Goal: Find specific fact

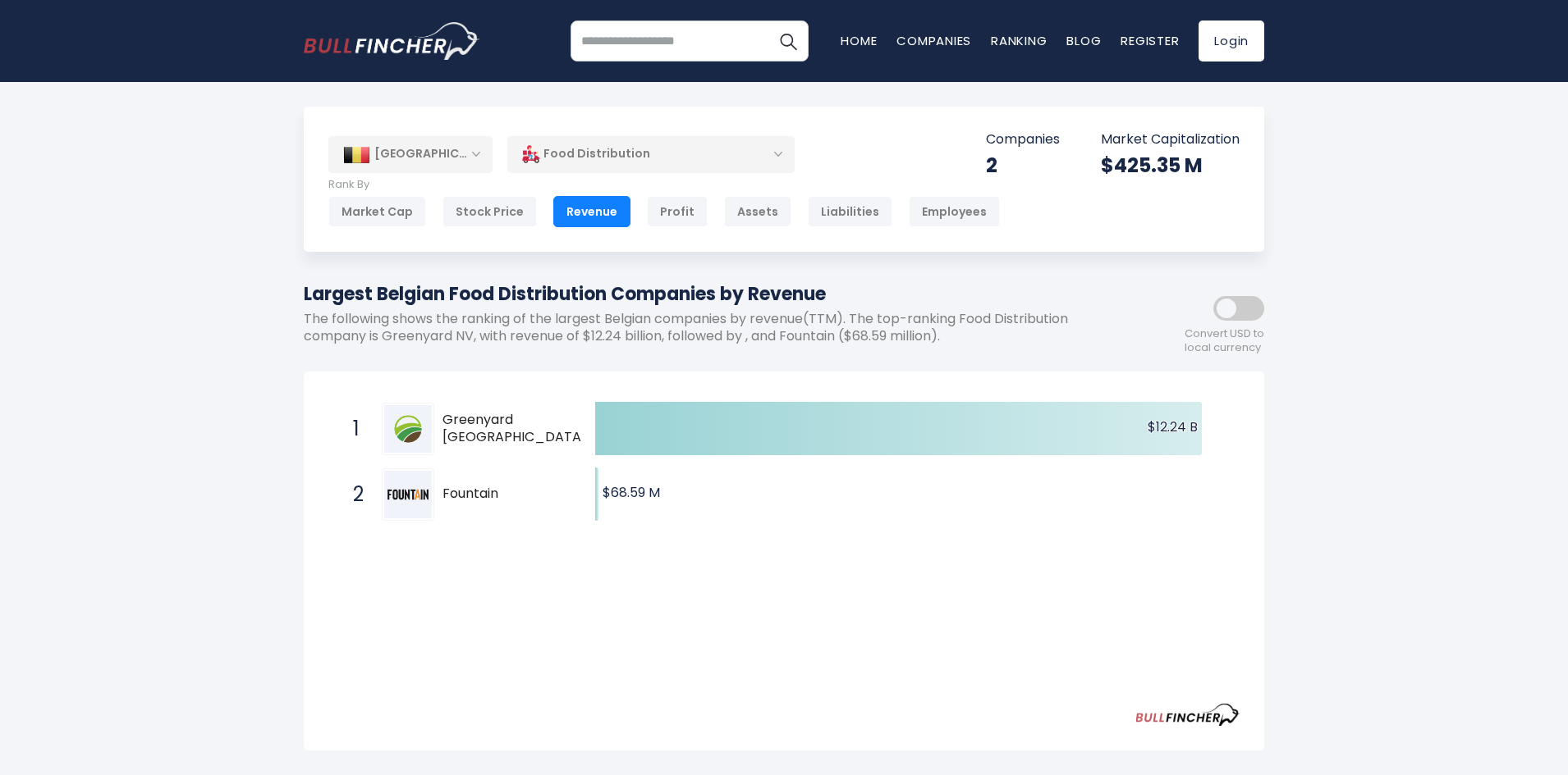
click at [569, 156] on div "Food Distribution" at bounding box center [651, 153] width 288 height 37
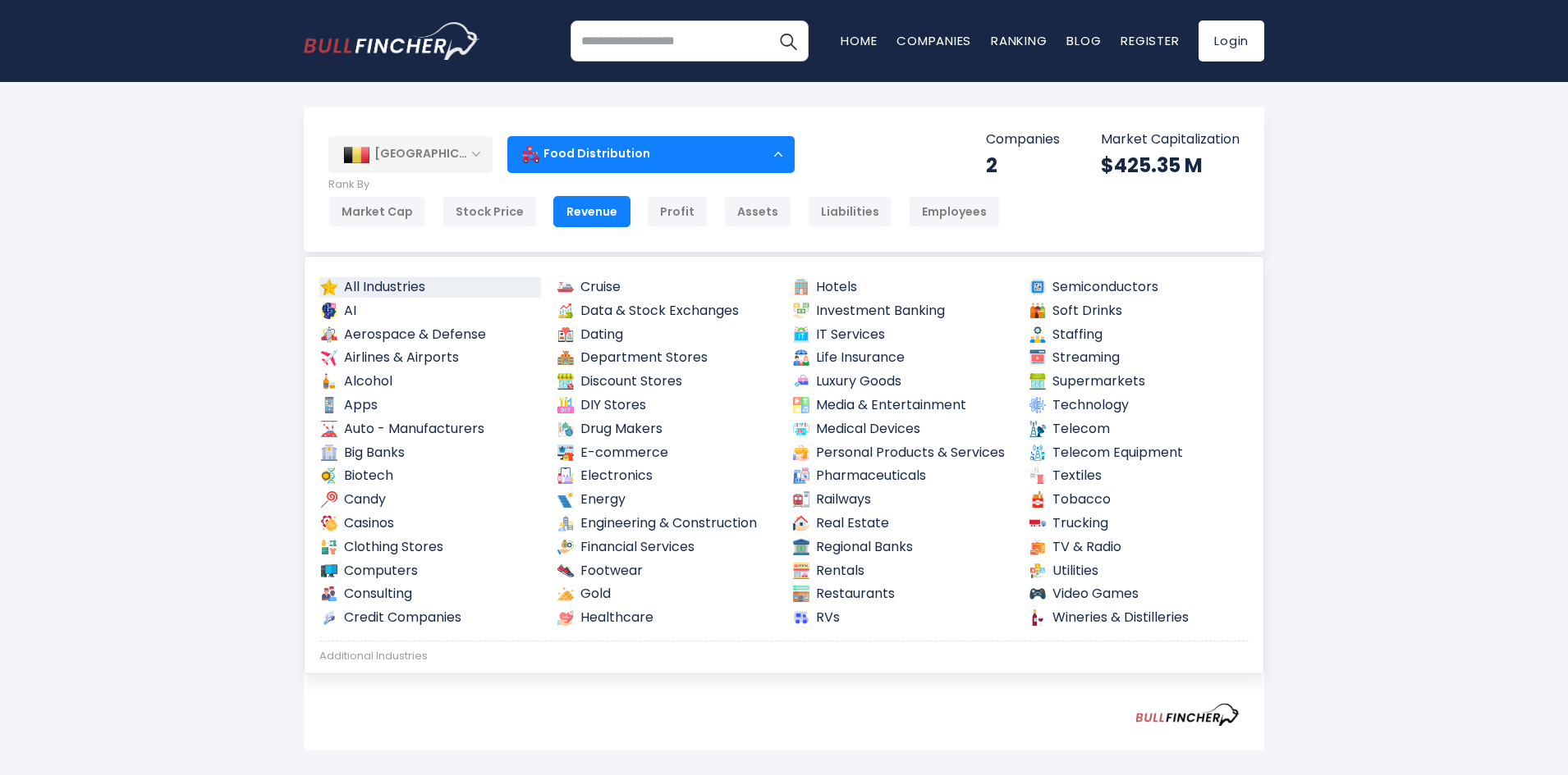
click at [423, 284] on link "All Industries" at bounding box center [429, 287] width 221 height 20
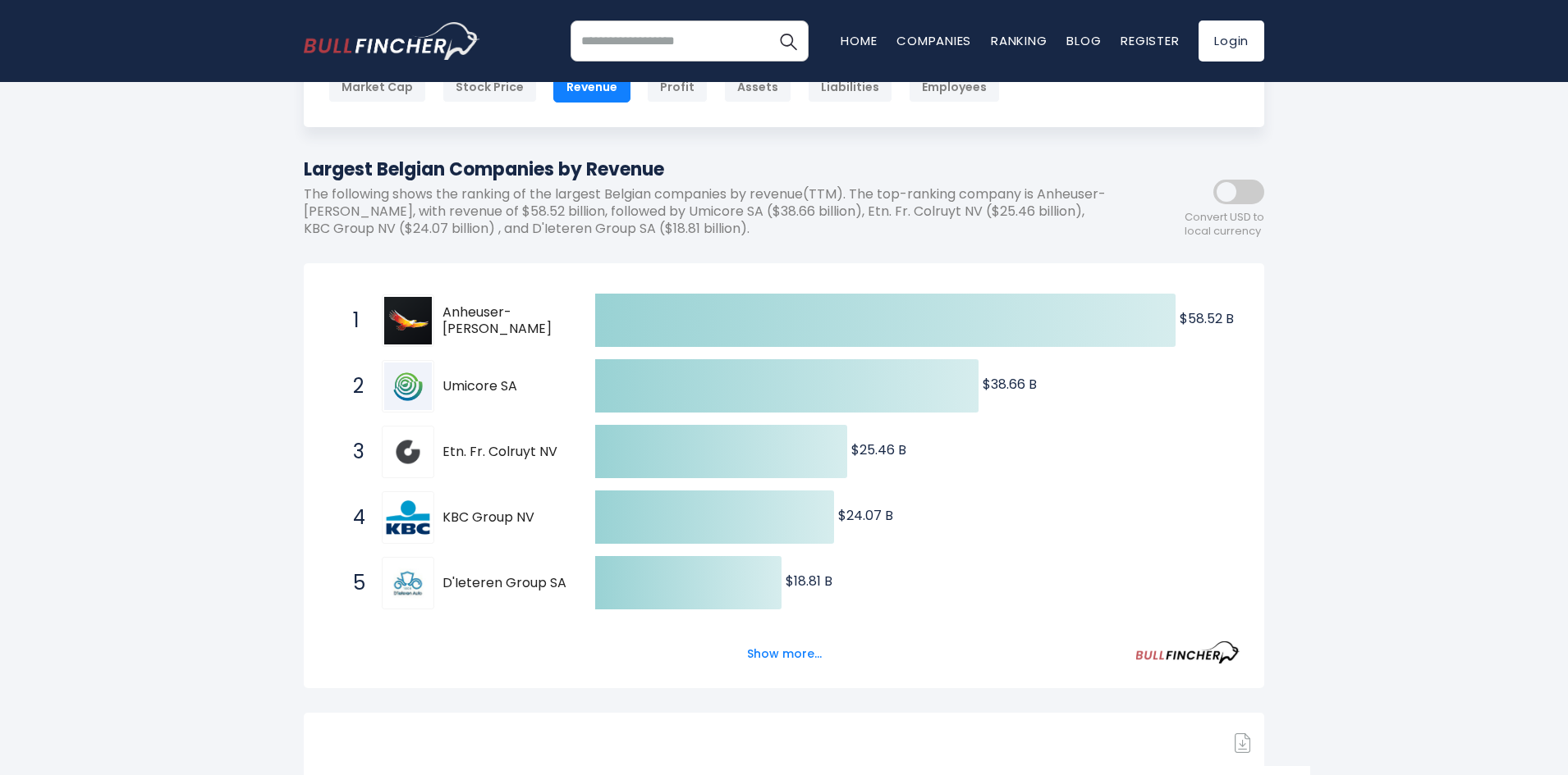
scroll to position [164, 0]
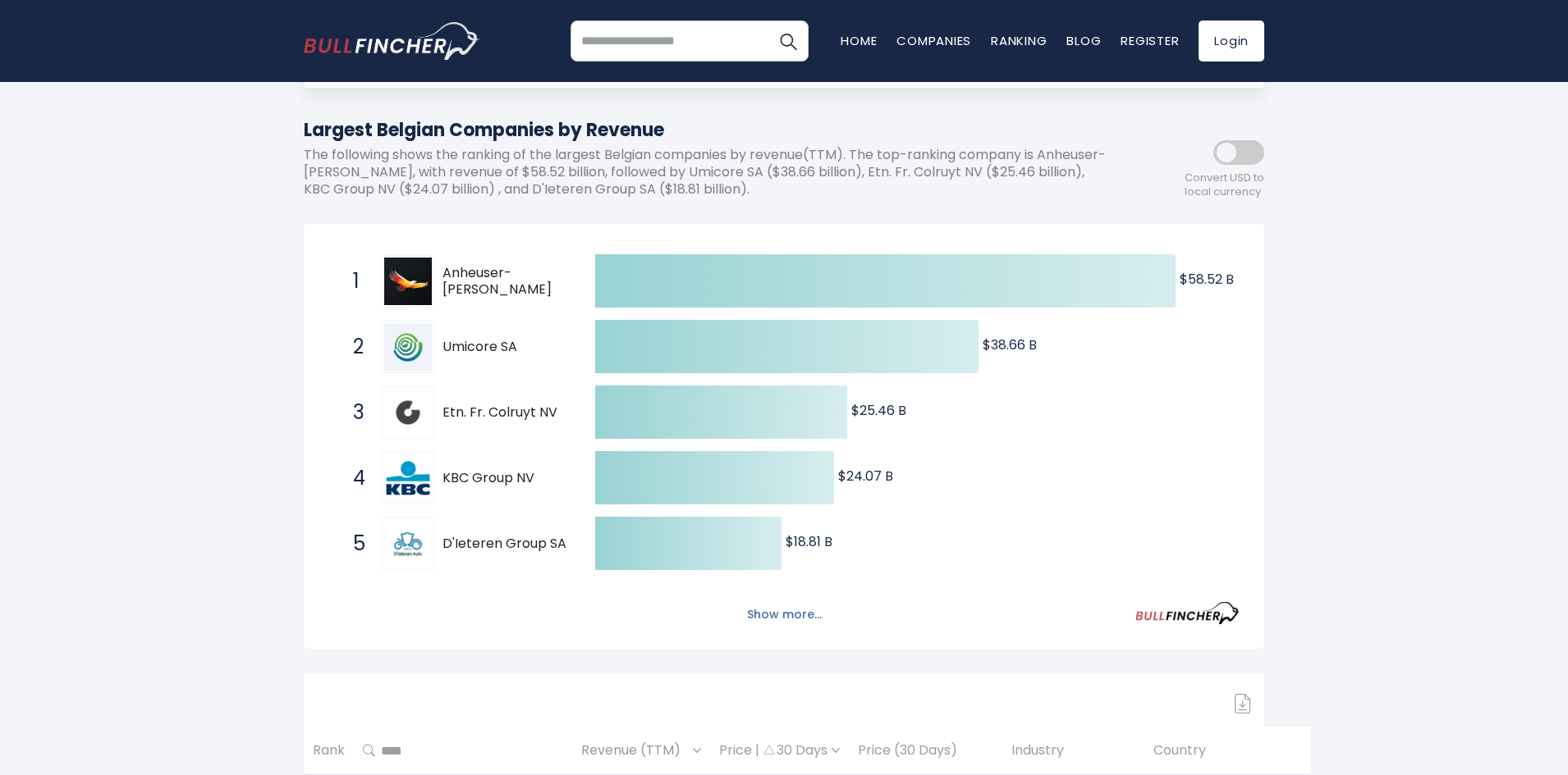
click at [796, 622] on button "Show more..." at bounding box center [784, 615] width 95 height 27
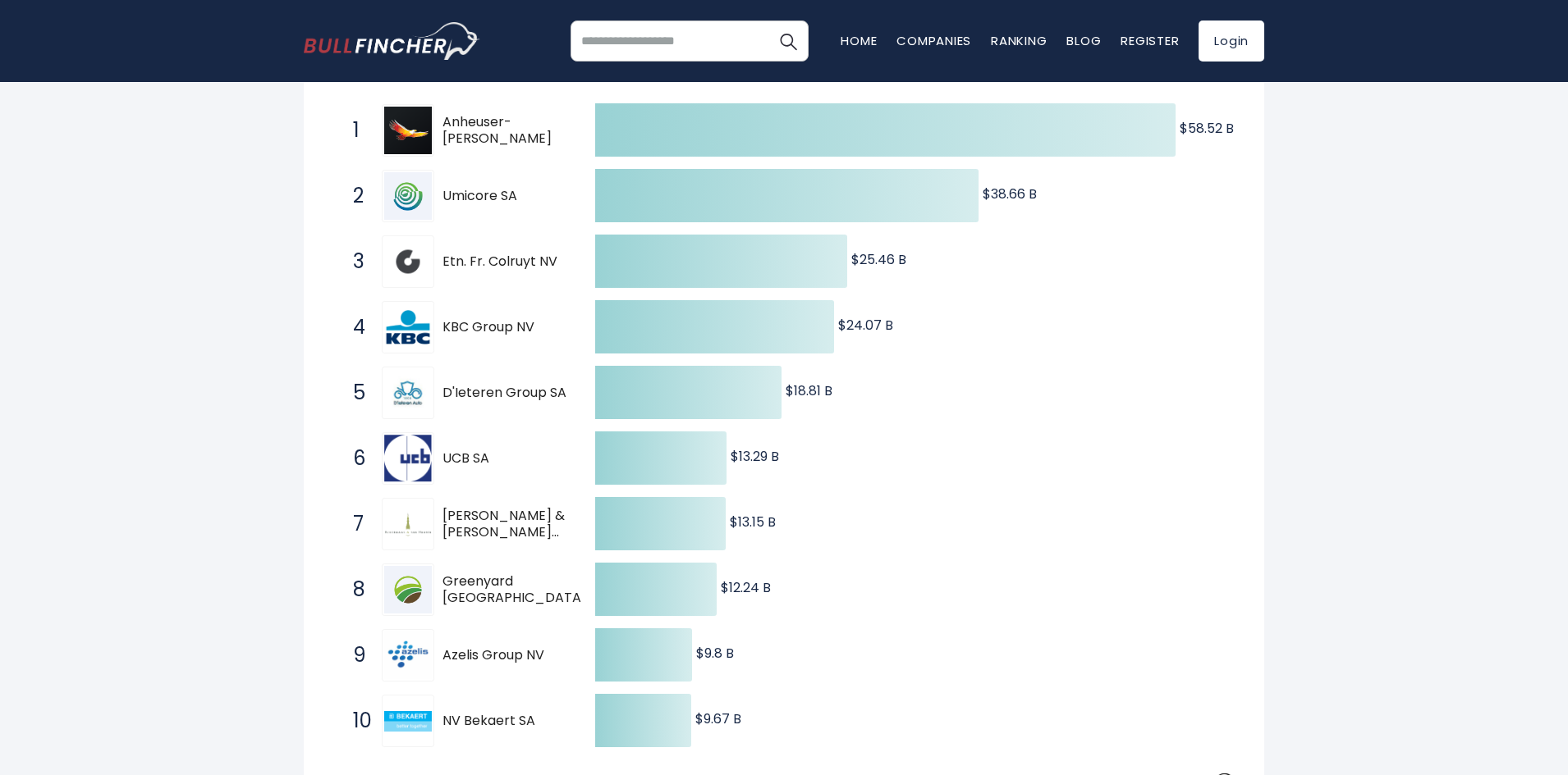
scroll to position [410, 0]
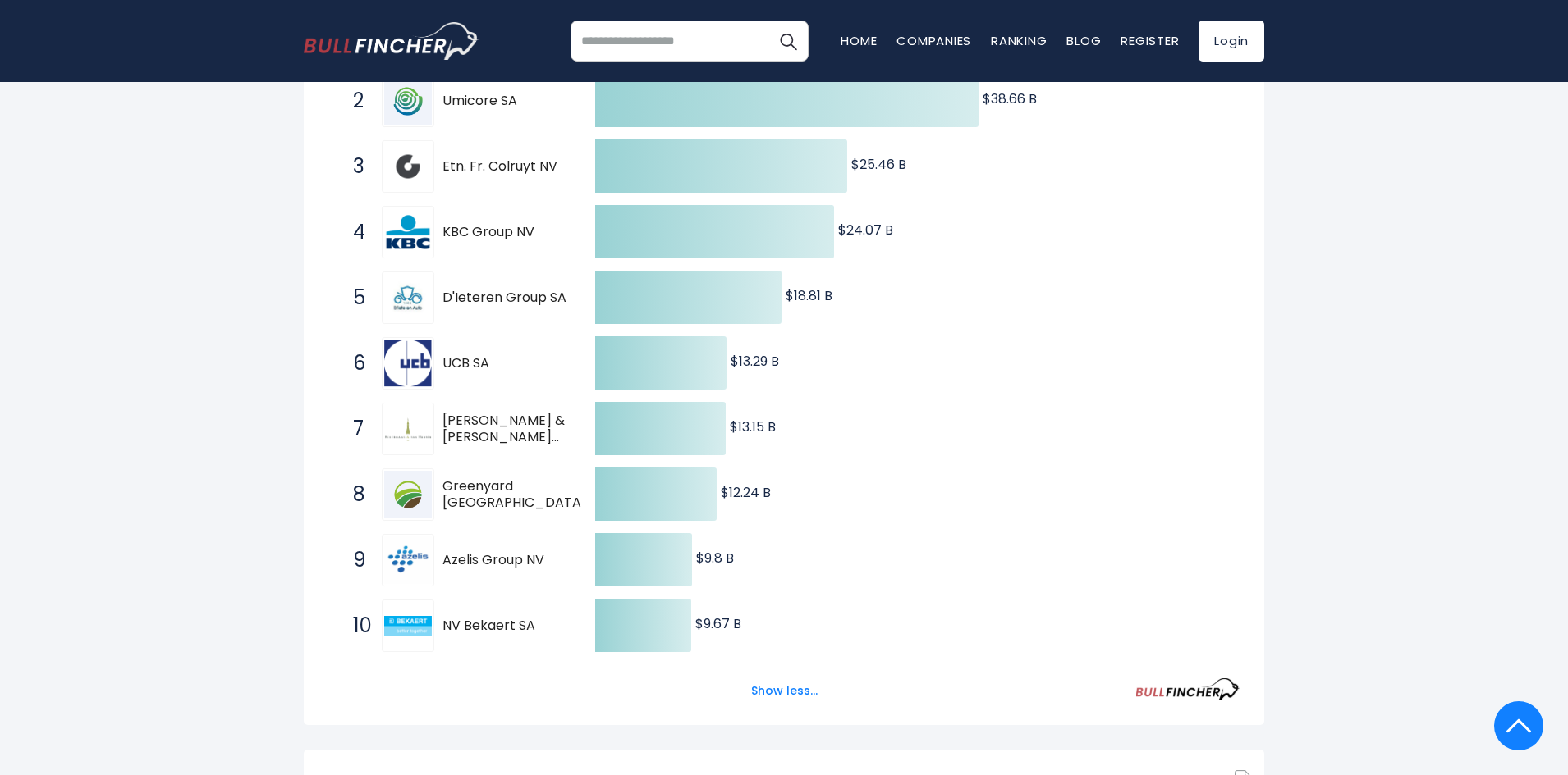
drag, startPoint x: 447, startPoint y: 564, endPoint x: 488, endPoint y: 564, distance: 41.0
click at [488, 564] on span "Azelis Group NV" at bounding box center [504, 560] width 124 height 17
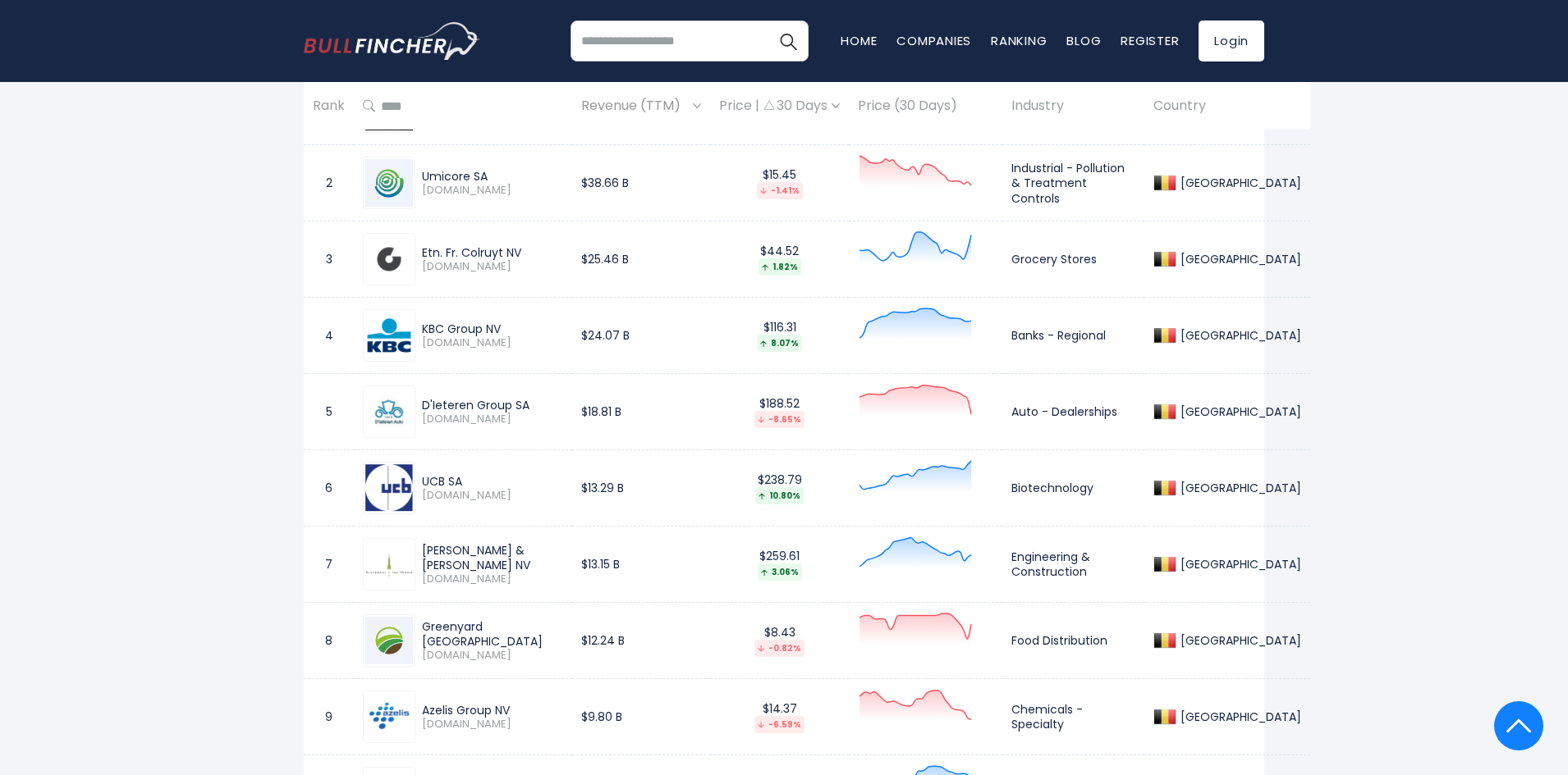
scroll to position [1231, 0]
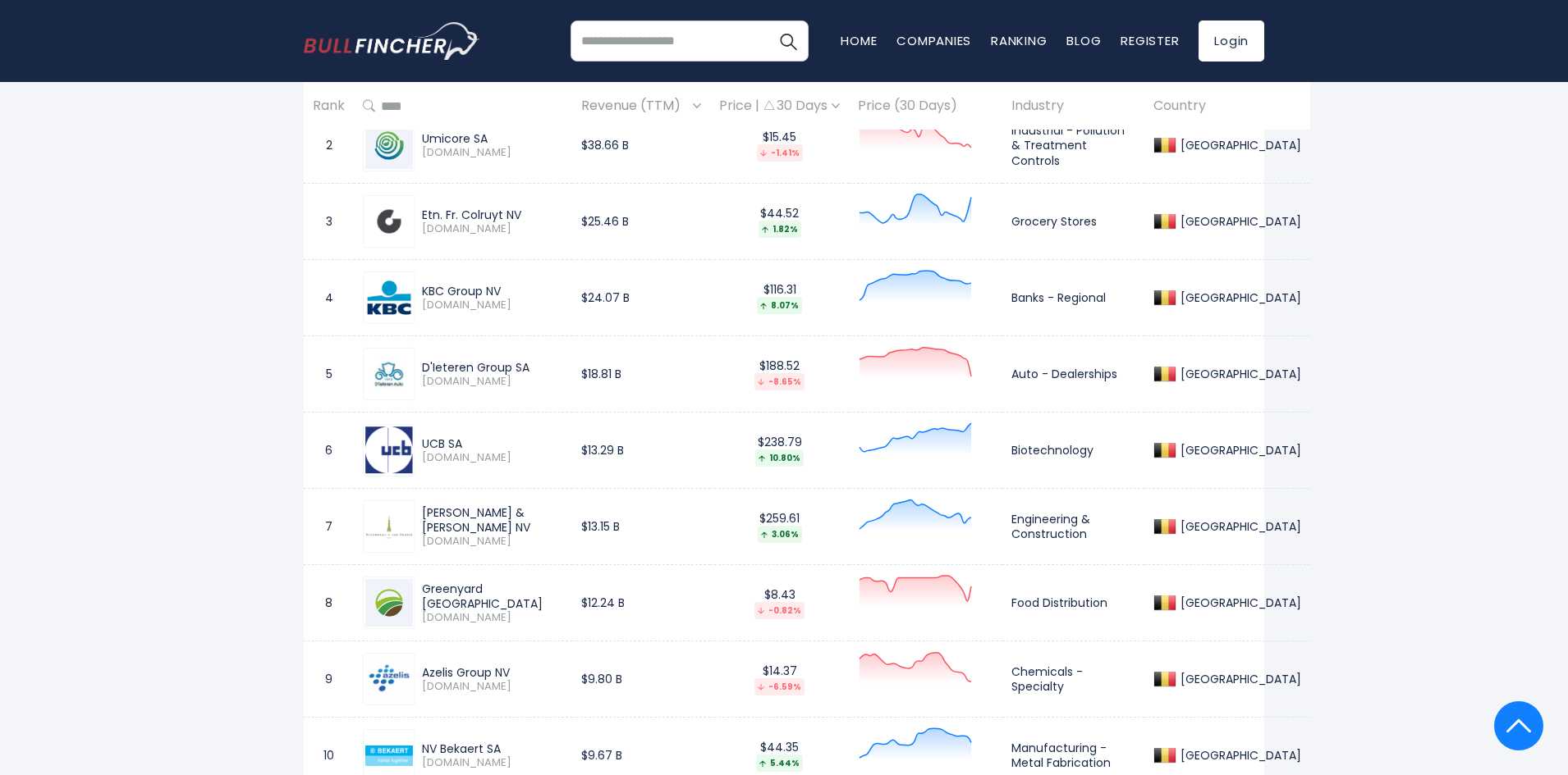
drag, startPoint x: 466, startPoint y: 214, endPoint x: 497, endPoint y: 214, distance: 31.0
click at [497, 214] on div "Etn. Fr. Colruyt NV" at bounding box center [492, 215] width 141 height 14
drag, startPoint x: 464, startPoint y: 213, endPoint x: 501, endPoint y: 213, distance: 37.0
click at [501, 213] on div "Etn. Fr. Colruyt NV" at bounding box center [492, 215] width 141 height 14
copy div "Colruyt"
